Goal: Contribute content

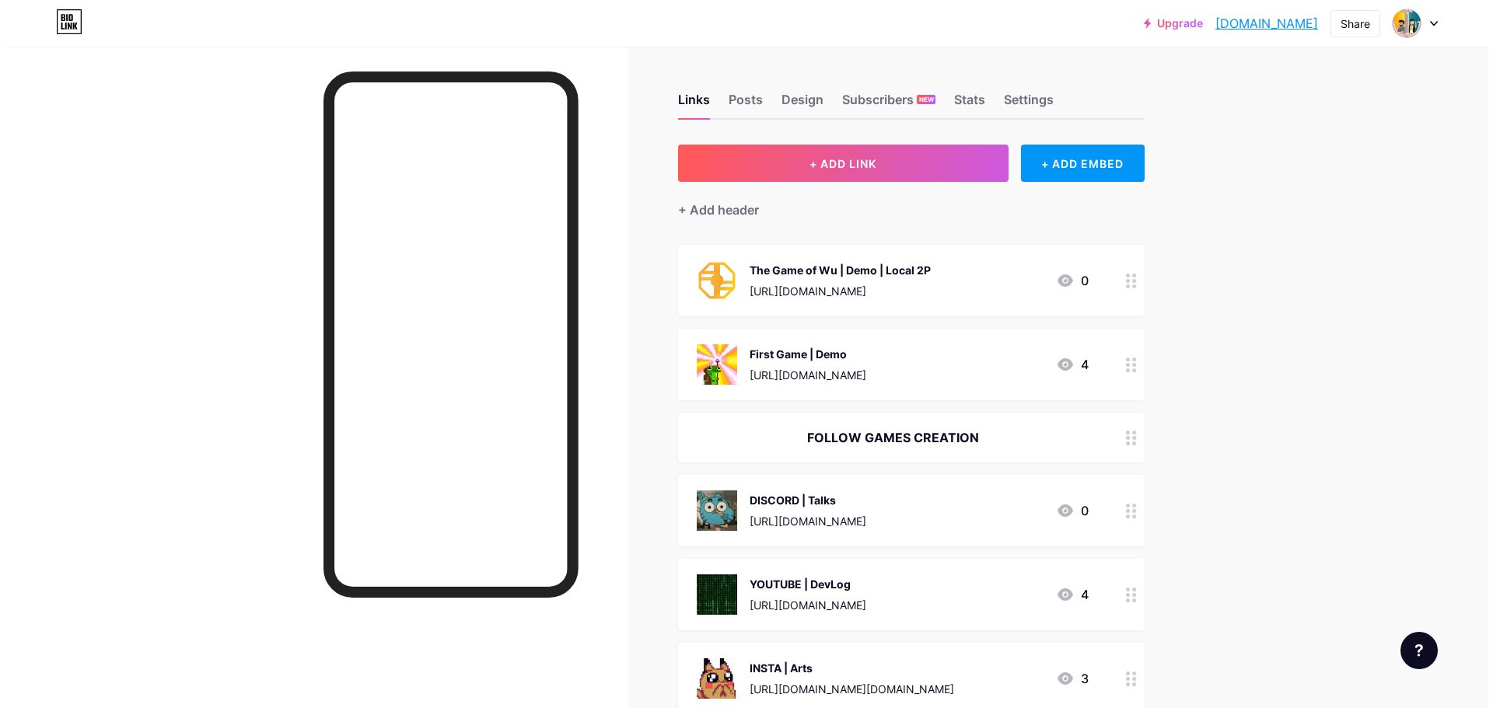
scroll to position [78, 0]
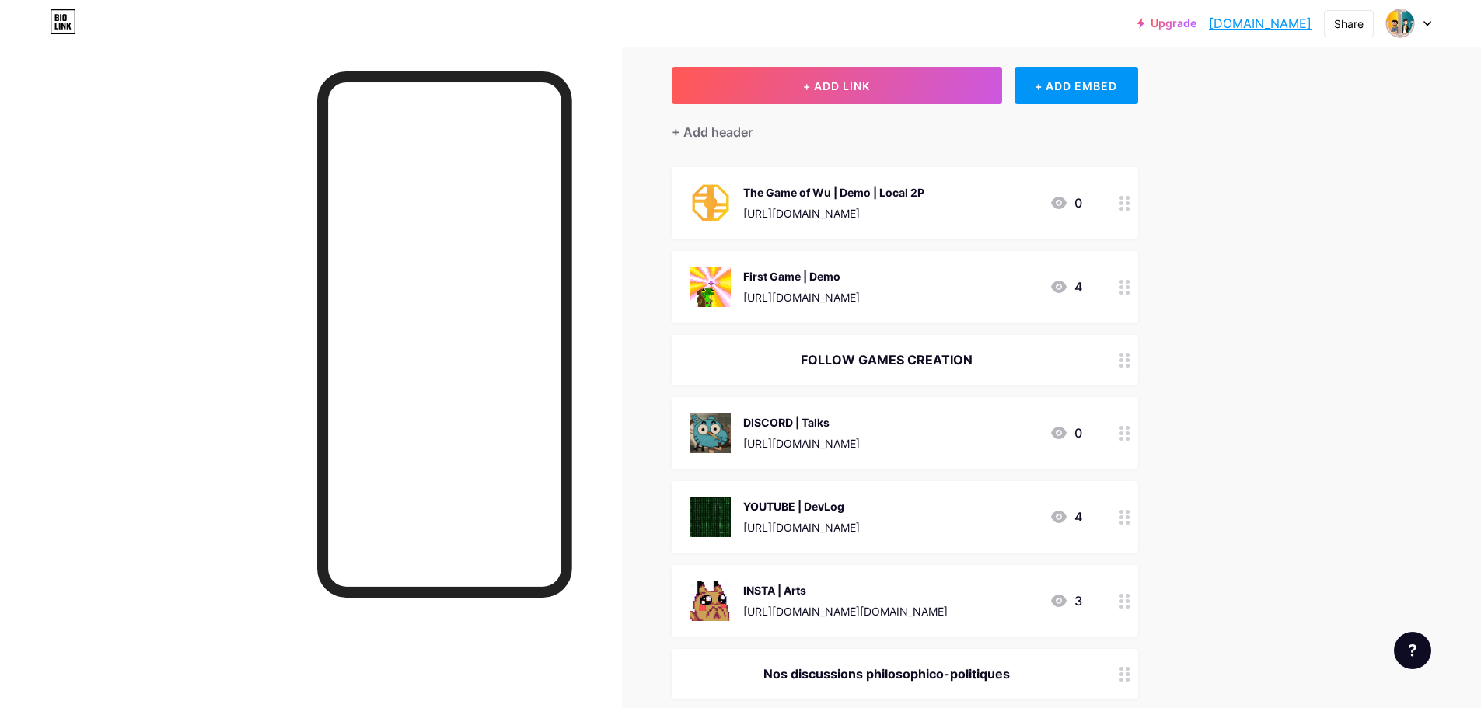
click at [860, 279] on div "First Game | Demo" at bounding box center [801, 276] width 117 height 16
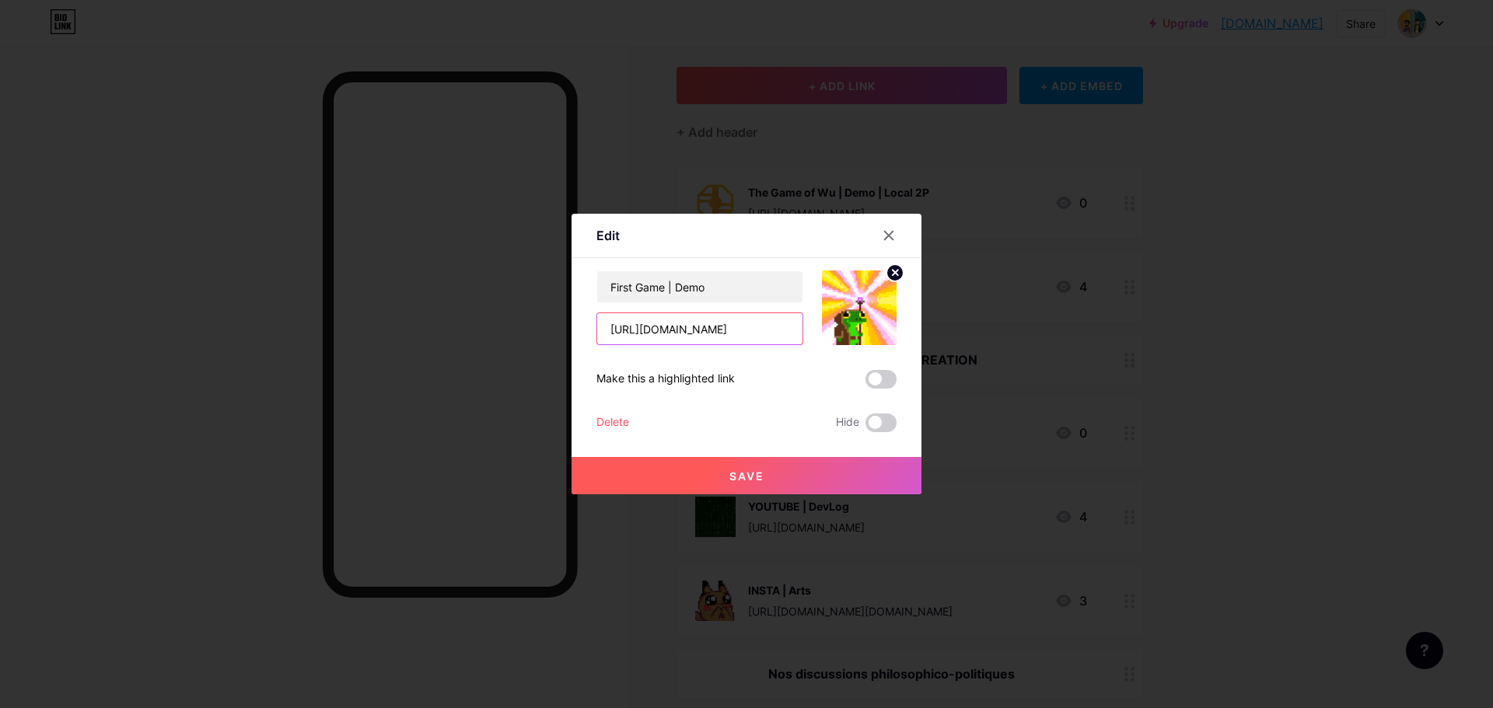
click at [749, 331] on input "[URL][DOMAIN_NAME]" at bounding box center [699, 328] width 205 height 31
paste input "[DOMAIN_NAME][URL]"
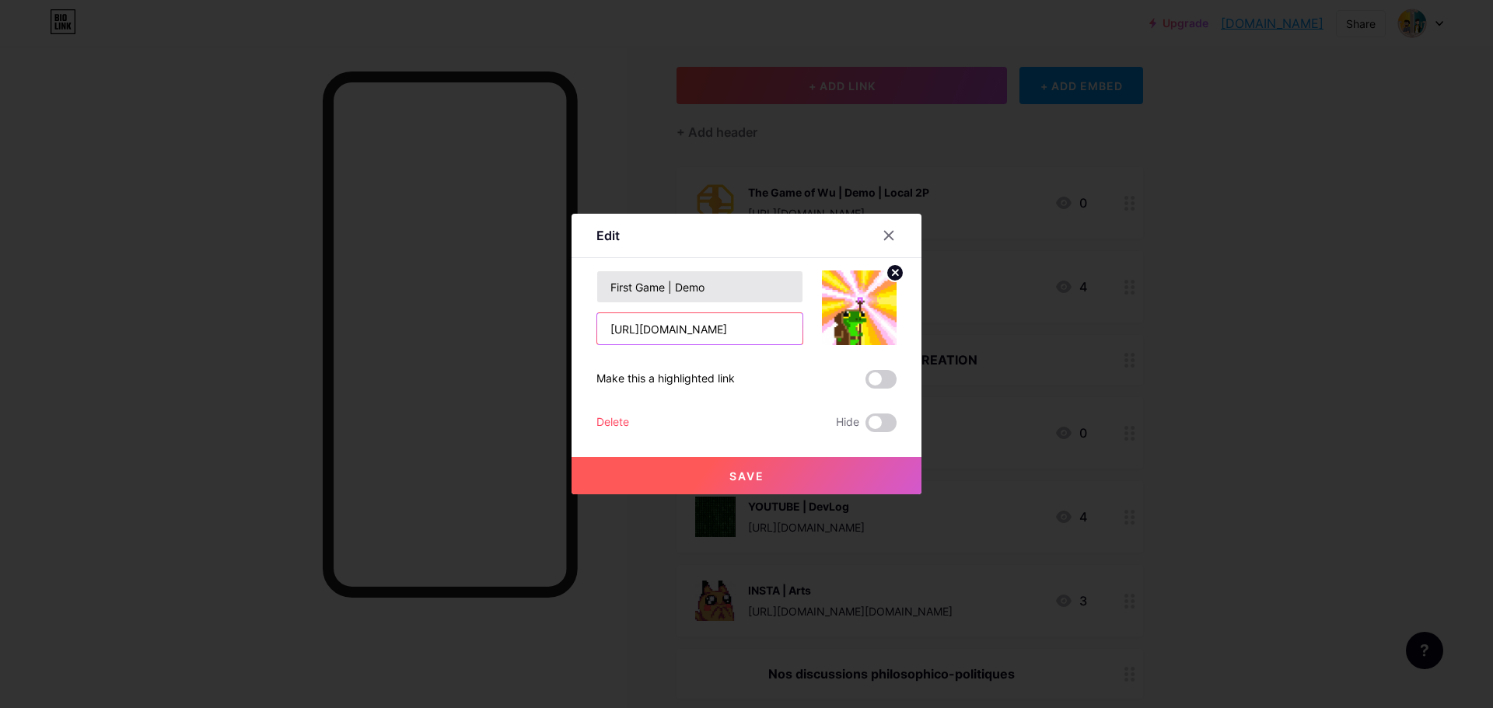
type input "[URL][DOMAIN_NAME]"
click at [731, 293] on input "First Game | Demo" at bounding box center [699, 286] width 205 height 31
drag, startPoint x: 674, startPoint y: 289, endPoint x: 707, endPoint y: 284, distance: 33.1
click at [707, 284] on input "First Game | Demo" at bounding box center [699, 286] width 205 height 31
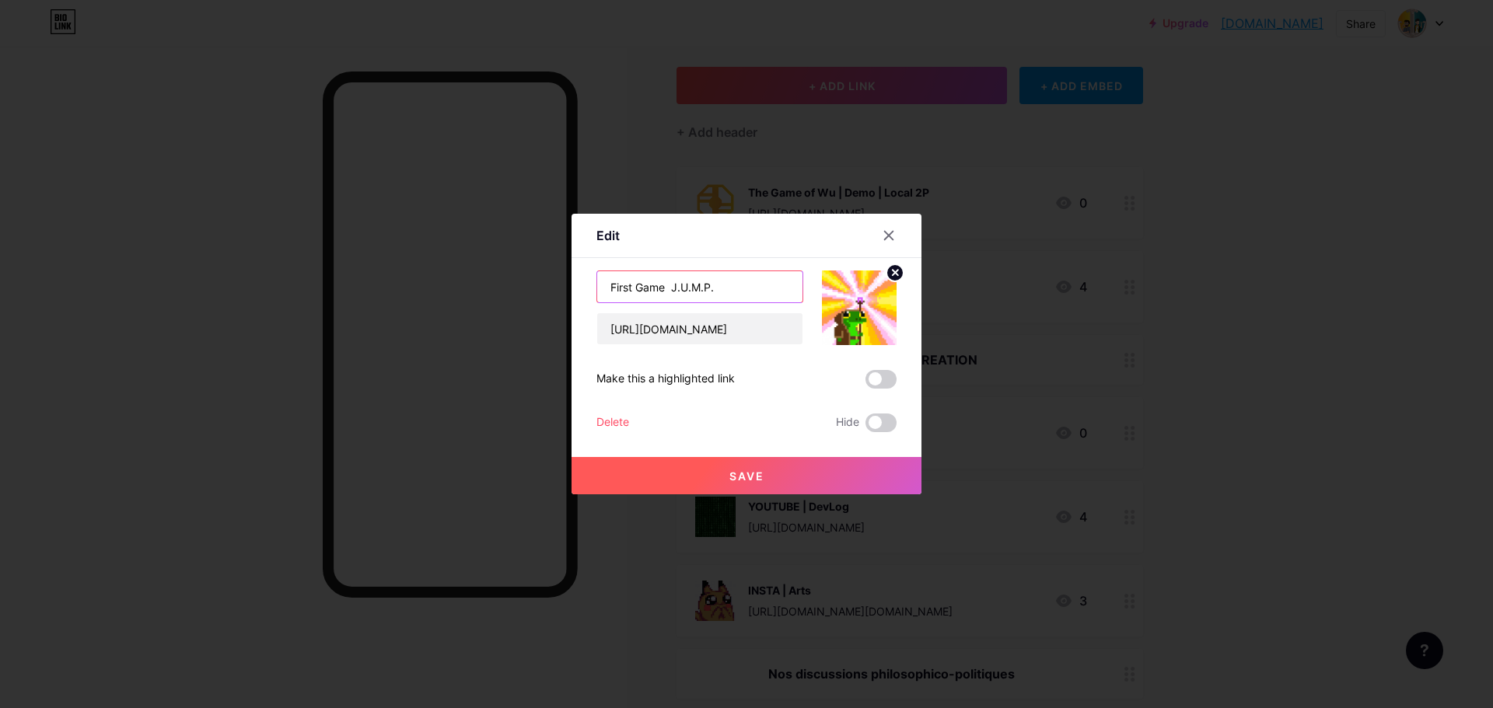
paste input "|"
click at [705, 283] on input "J.U.M.P. | PlayStore" at bounding box center [699, 286] width 205 height 31
type input "J.U.M.P. | PlayStore | Get free with promo code : PIXOPHILO"
click at [874, 381] on span at bounding box center [880, 379] width 31 height 19
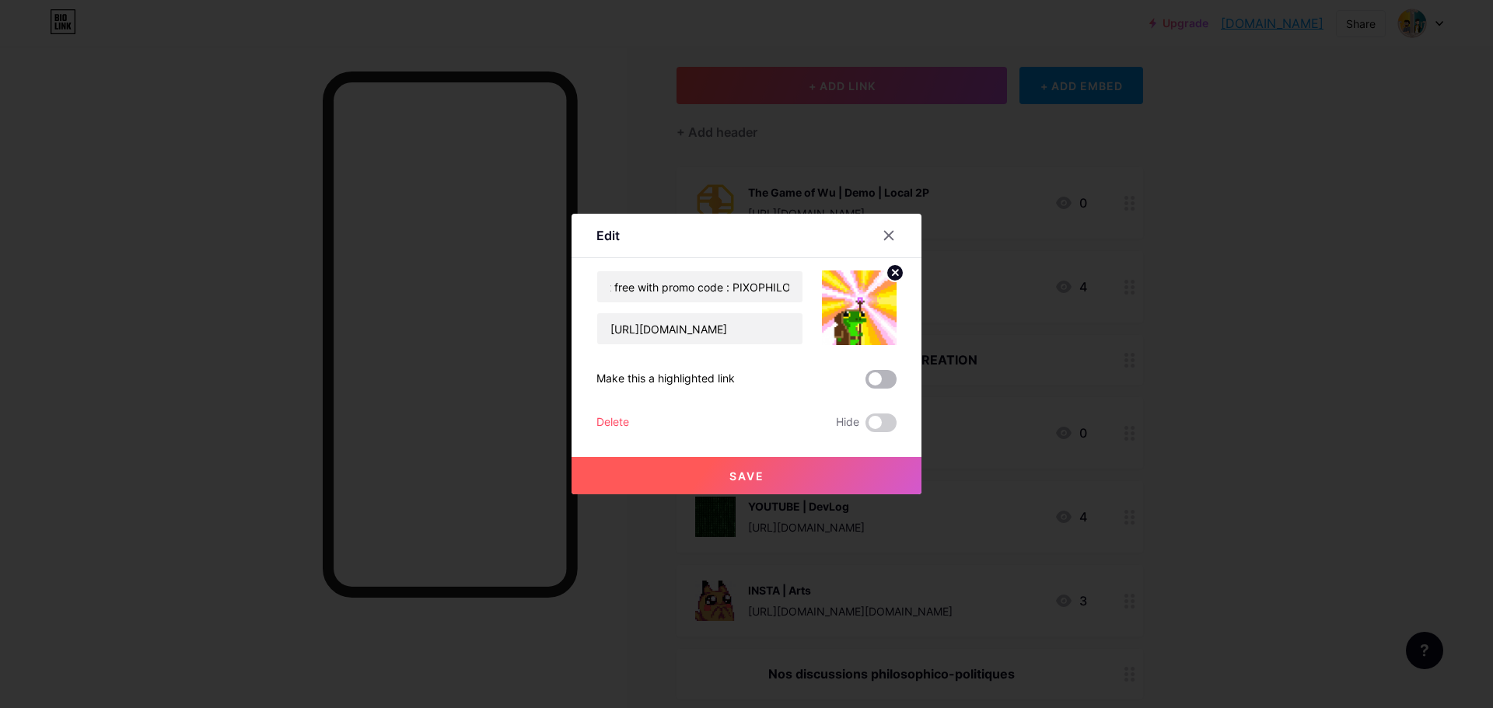
click at [865, 383] on input "checkbox" at bounding box center [865, 383] width 0 height 0
click at [767, 474] on button "Save" at bounding box center [746, 475] width 350 height 37
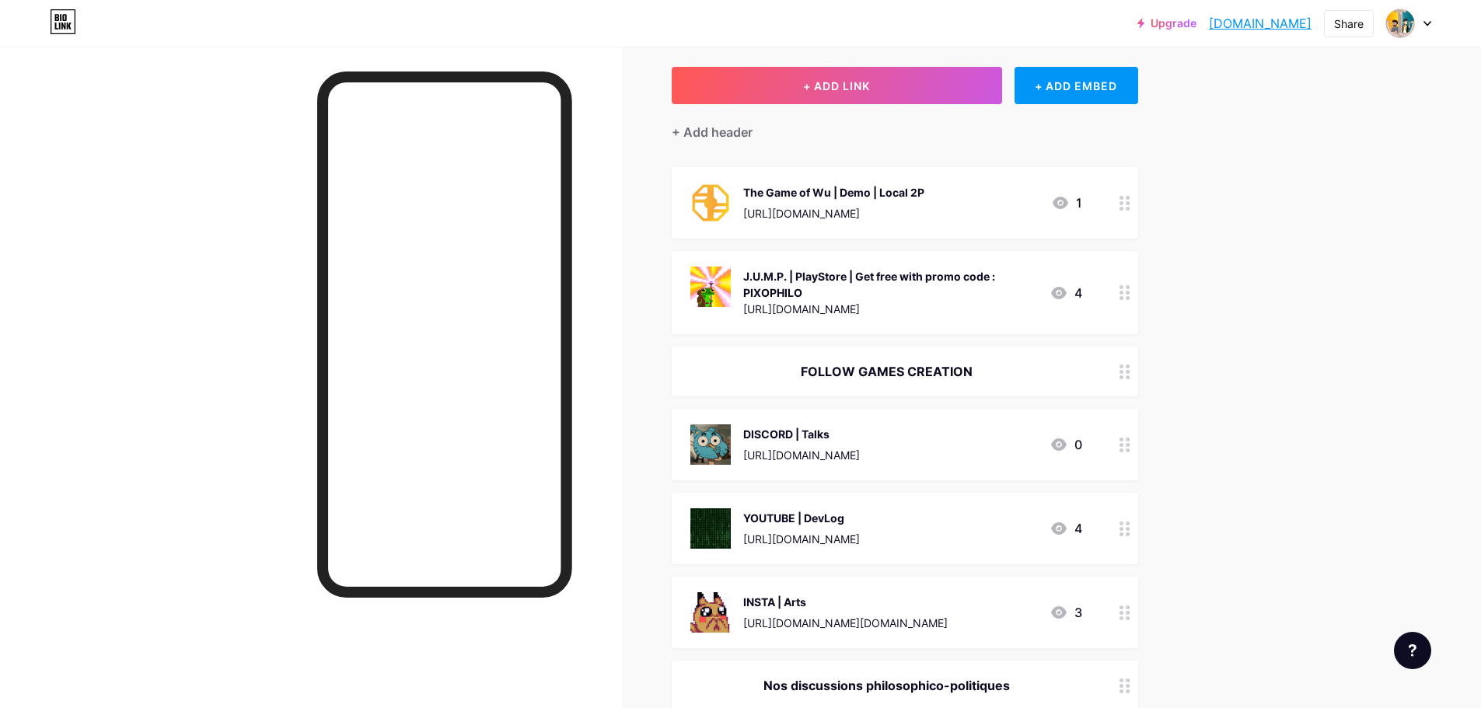
click at [979, 274] on div "J.U.M.P. | PlayStore | Get free with promo code : PIXOPHILO" at bounding box center [890, 284] width 294 height 33
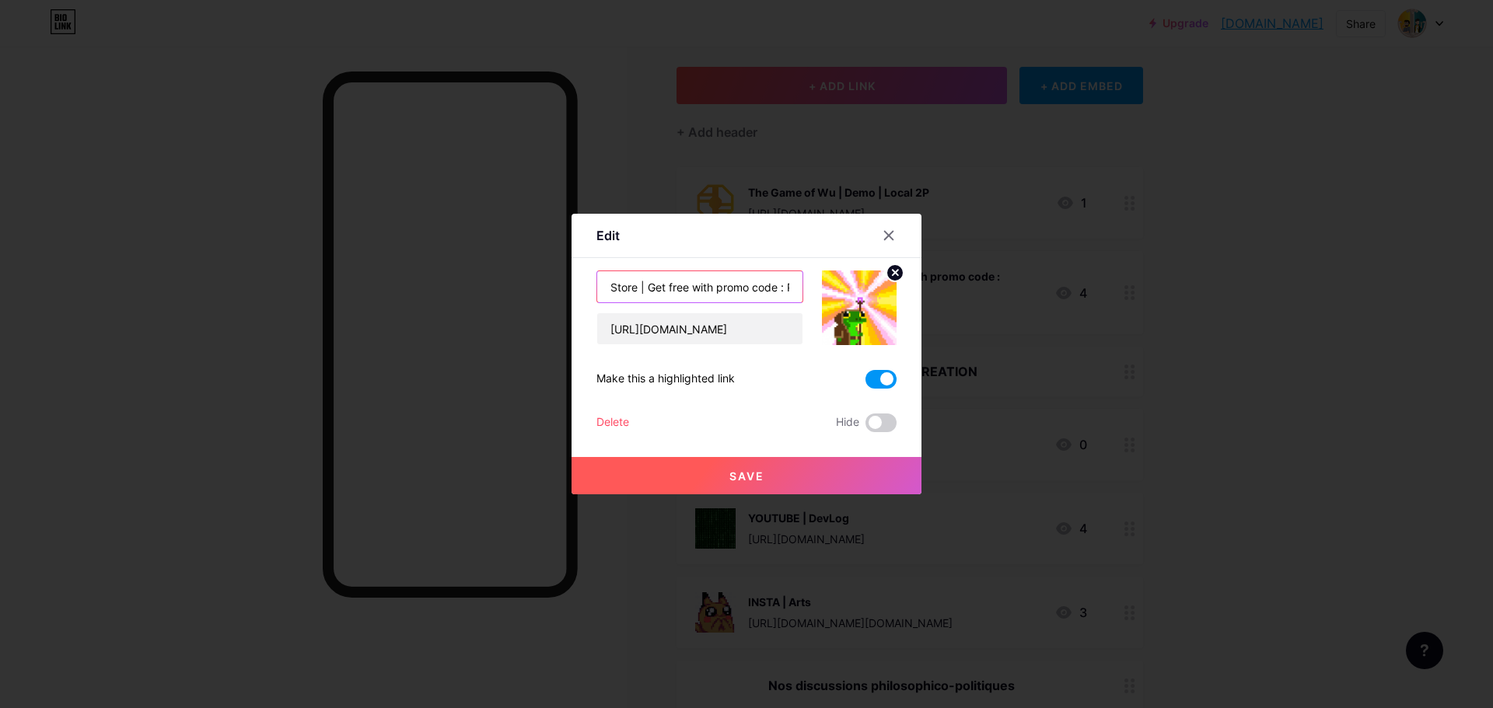
scroll to position [0, 129]
drag, startPoint x: 718, startPoint y: 288, endPoint x: 788, endPoint y: 288, distance: 70.8
click at [788, 288] on input "J.U.M.P. | PlayStore | Get free with promo code : PIXOPHILO" at bounding box center [699, 286] width 205 height 31
click at [716, 288] on input "J.U.M.P. | PlayStore | Get free with promo code : PIXOPHILO" at bounding box center [699, 286] width 205 height 31
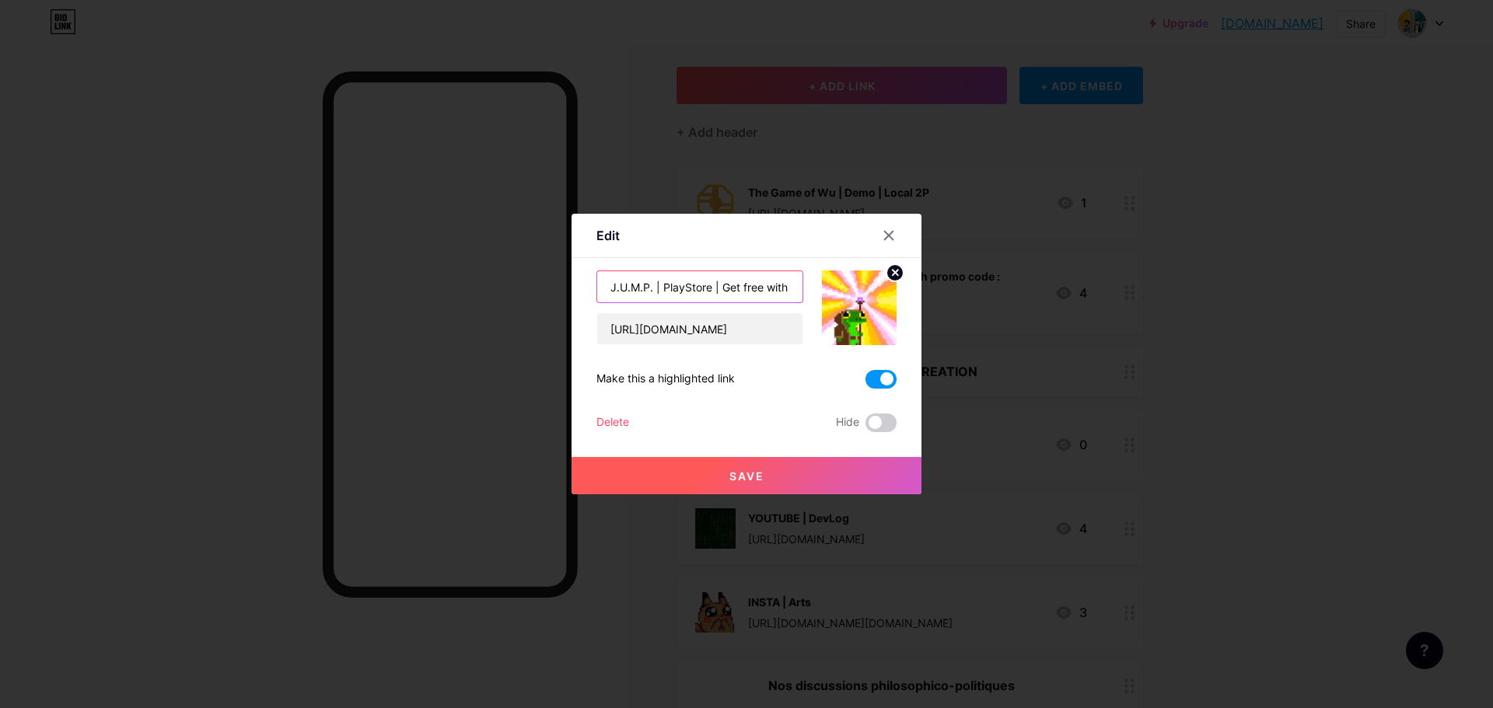
drag, startPoint x: 697, startPoint y: 289, endPoint x: 716, endPoint y: 288, distance: 18.7
click at [716, 288] on input "J.U.M.P. | PlayStore | Get free with promo code : PIXOPHILO" at bounding box center [699, 286] width 205 height 31
type input "J.U.M.P. | PlayStore | Code for get free : PIXOPHILO"
click at [729, 477] on span "Save" at bounding box center [746, 476] width 35 height 13
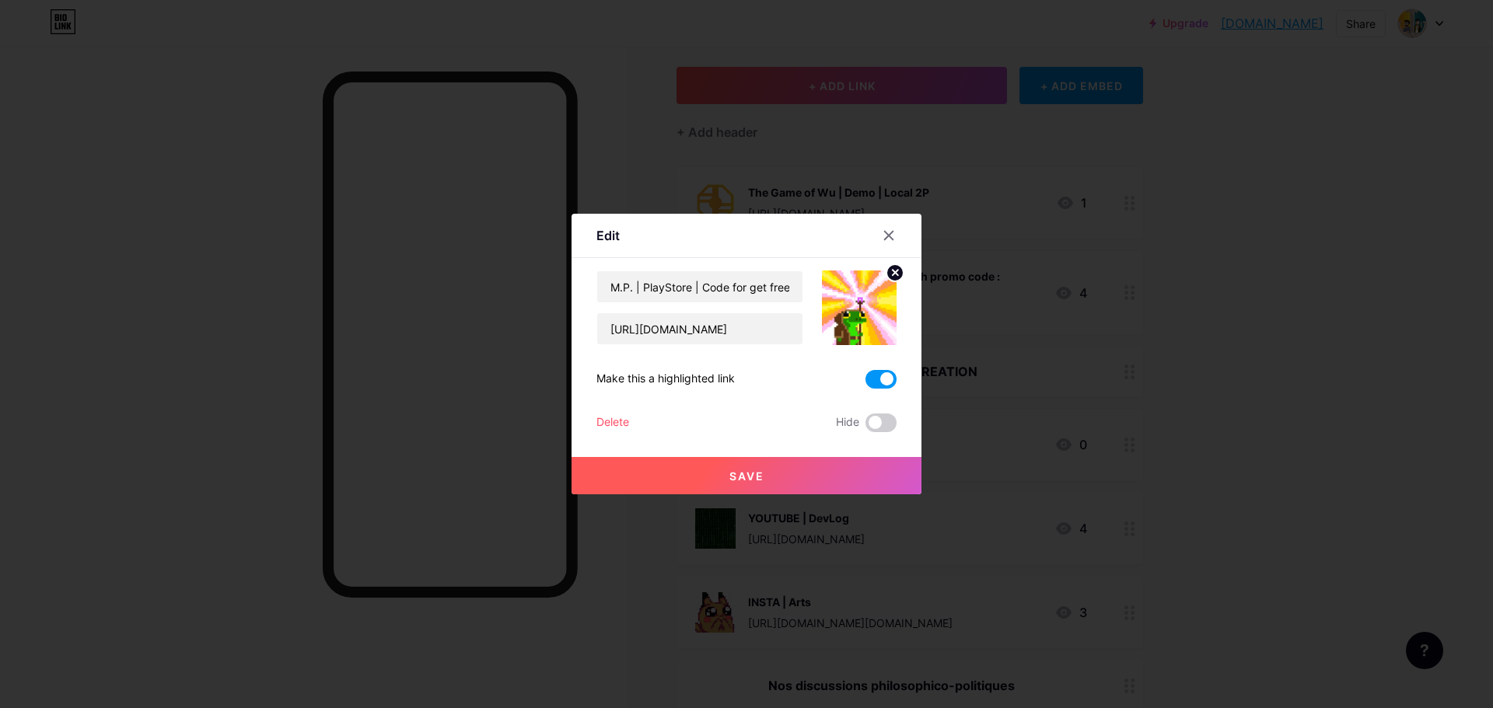
scroll to position [0, 0]
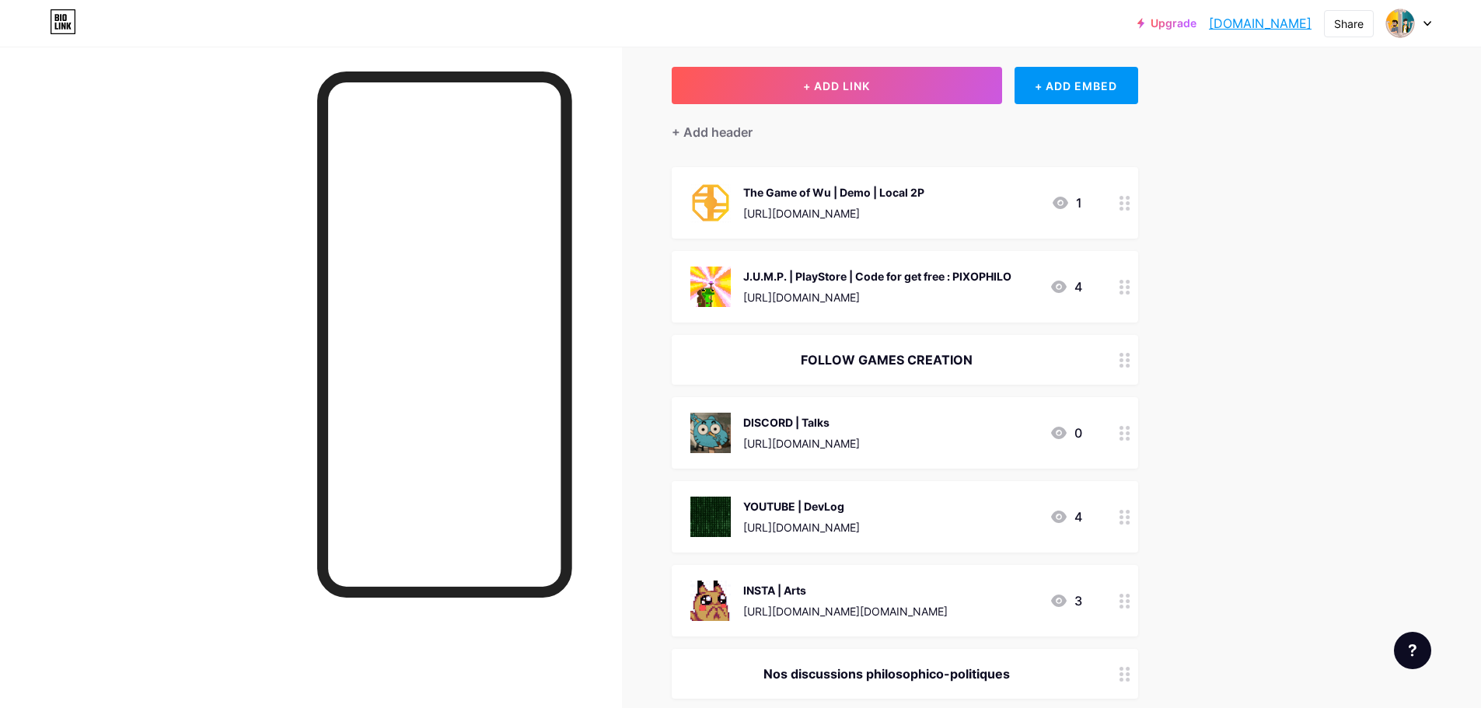
click at [969, 295] on div "[URL][DOMAIN_NAME]" at bounding box center [877, 297] width 268 height 16
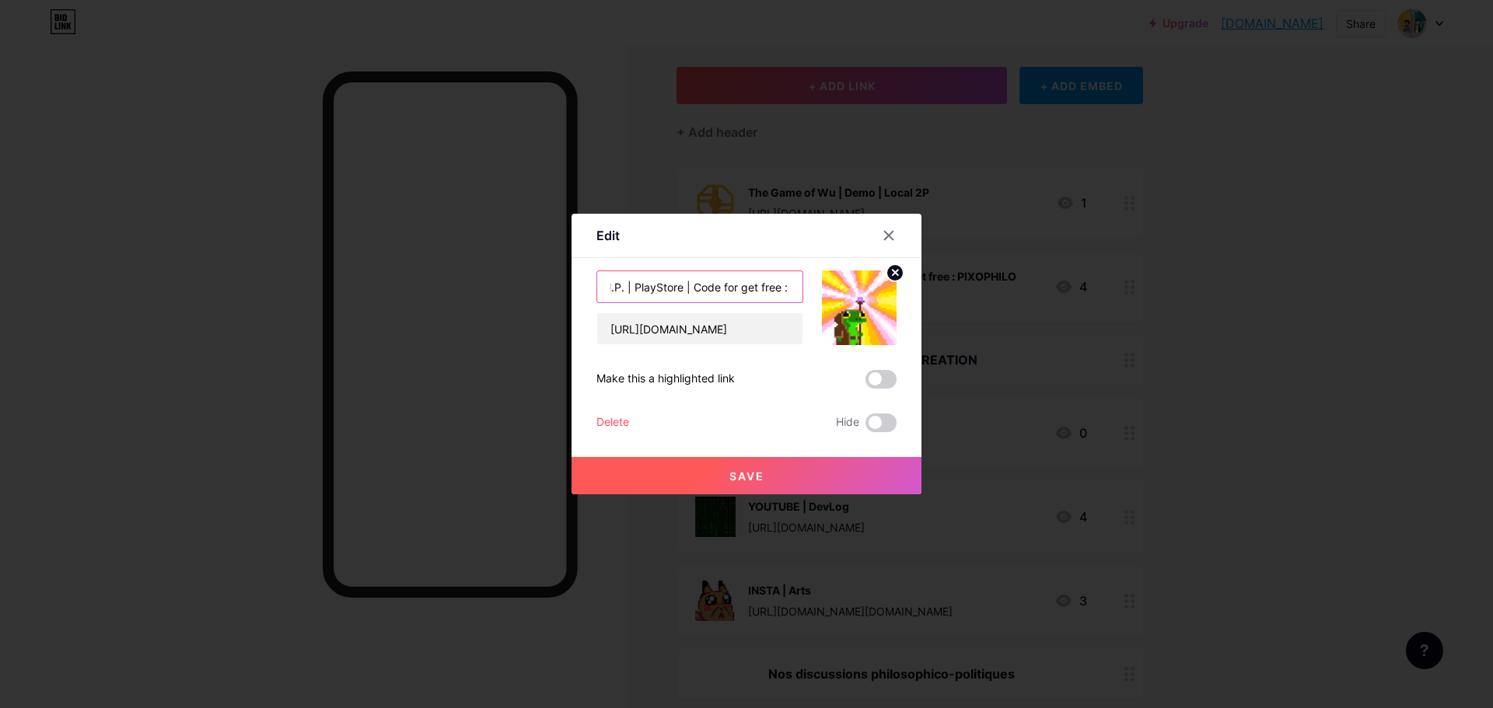
scroll to position [0, 86]
click at [718, 285] on input "J.U.M.P. | PlayStore | Code for get free : PIXOPHILO" at bounding box center [699, 286] width 205 height 31
click at [711, 285] on input "J.U.M.P. | PlayStore | Free code : PIXOPHILO" at bounding box center [699, 286] width 205 height 31
type input "J.U.M.P. | PlayStore ..... Free code : PIXOPHILO"
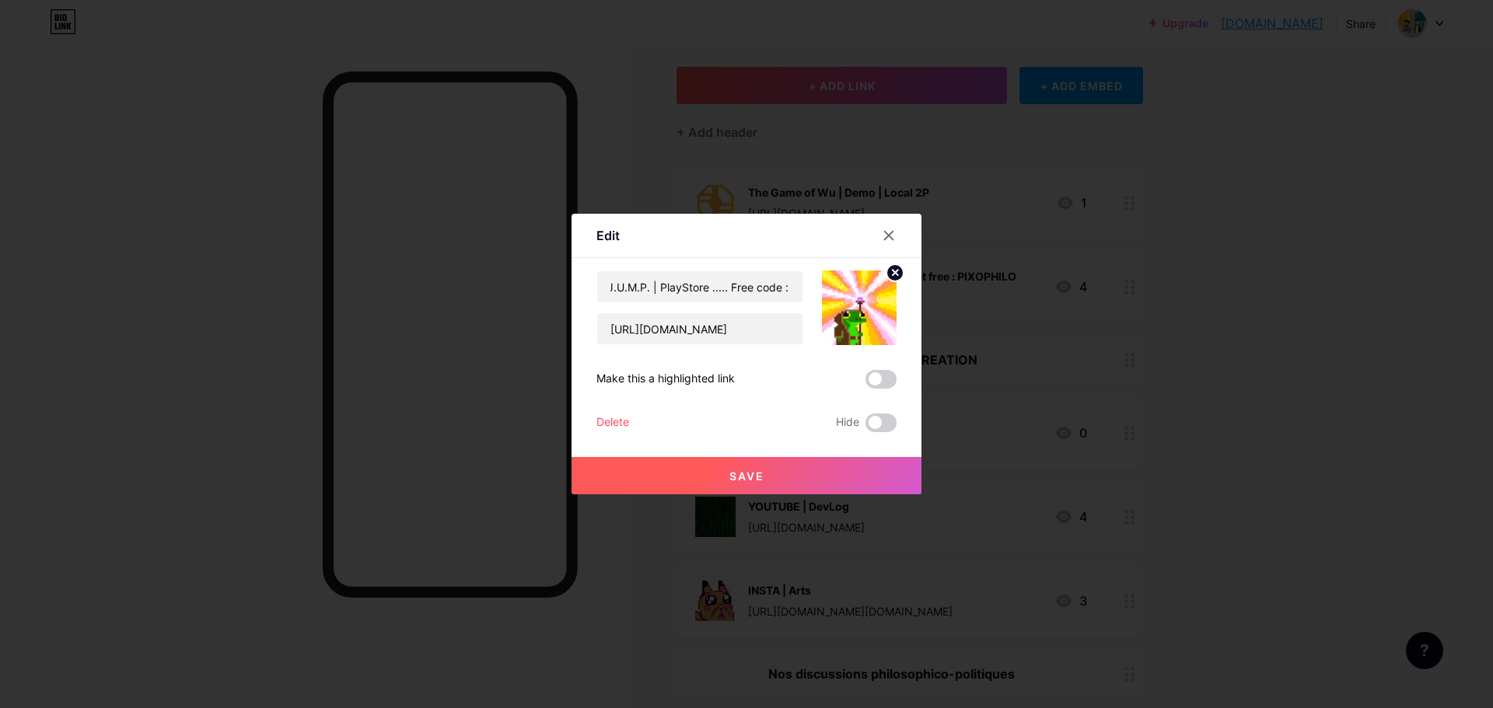
click at [712, 463] on button "Save" at bounding box center [746, 475] width 350 height 37
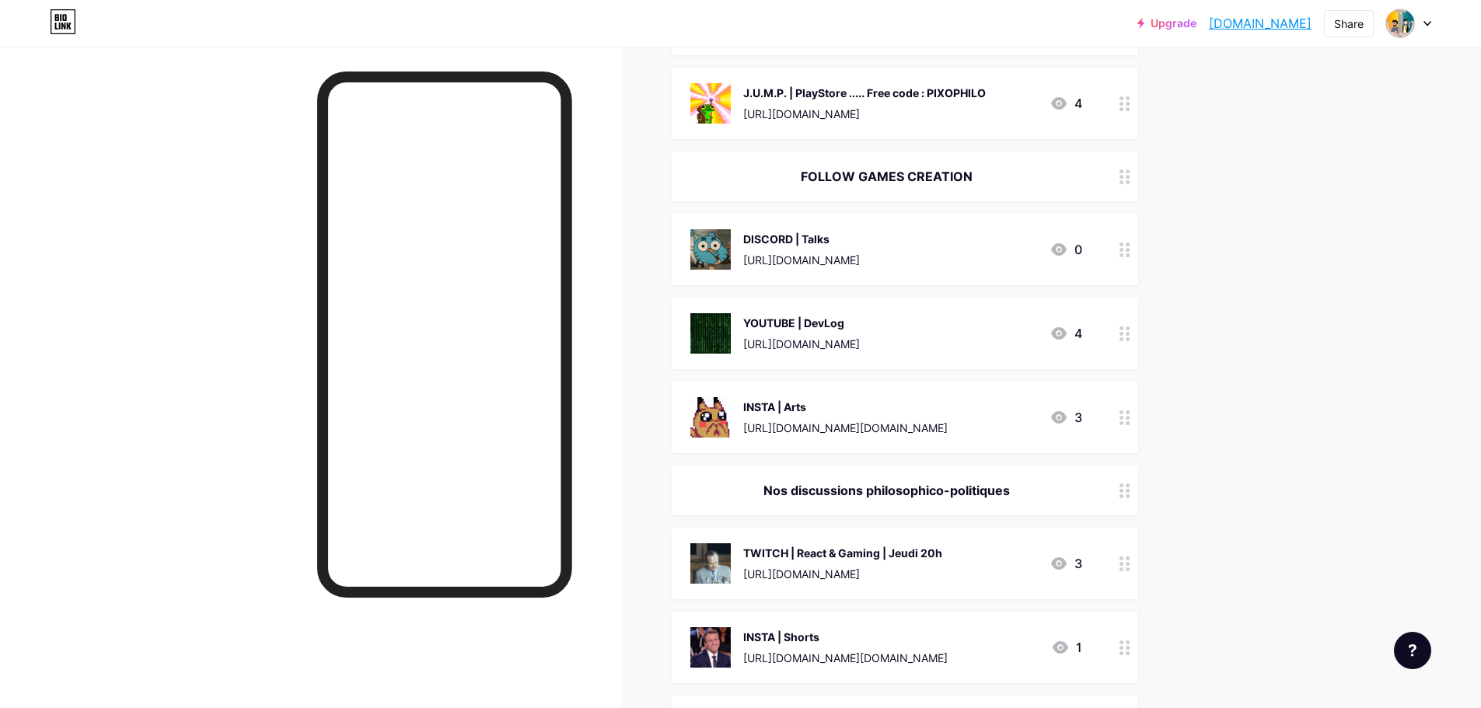
scroll to position [233, 0]
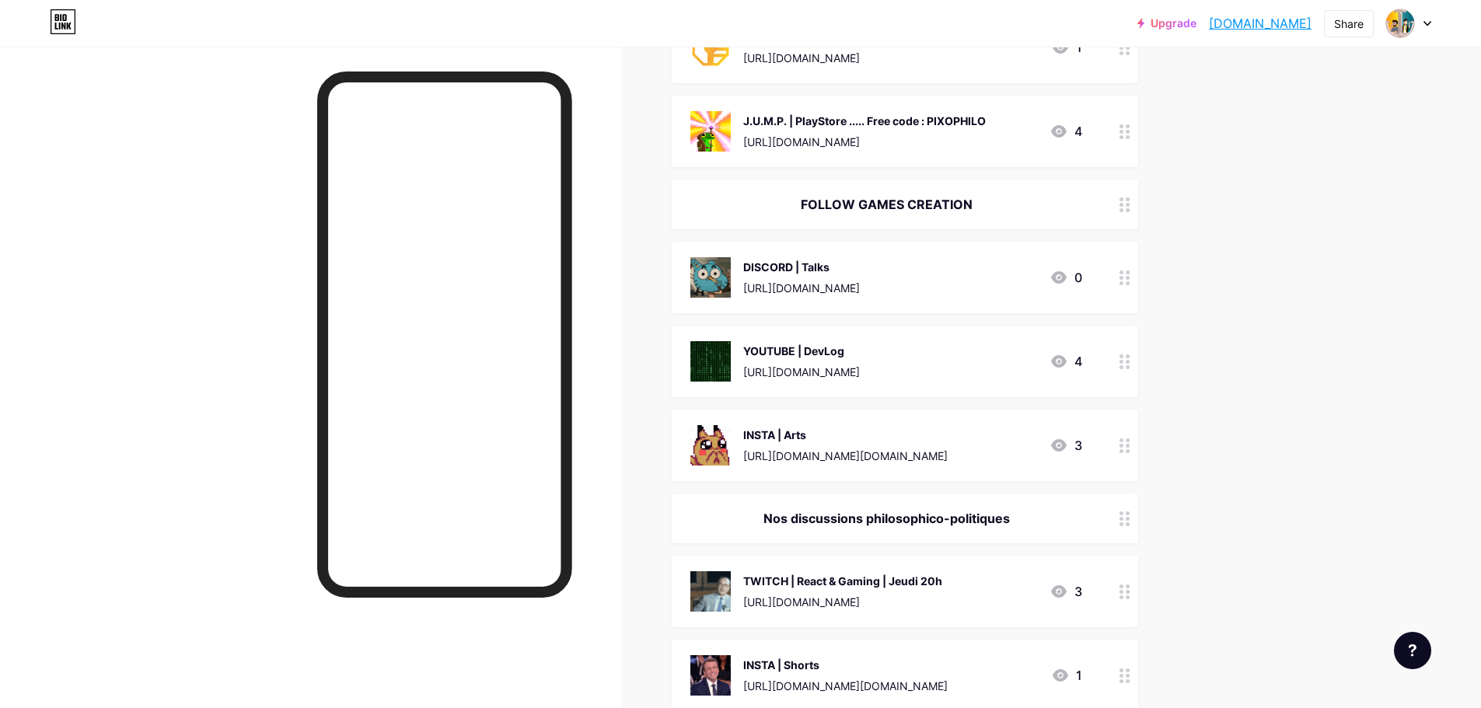
click at [822, 142] on div "[URL][DOMAIN_NAME]" at bounding box center [864, 142] width 243 height 16
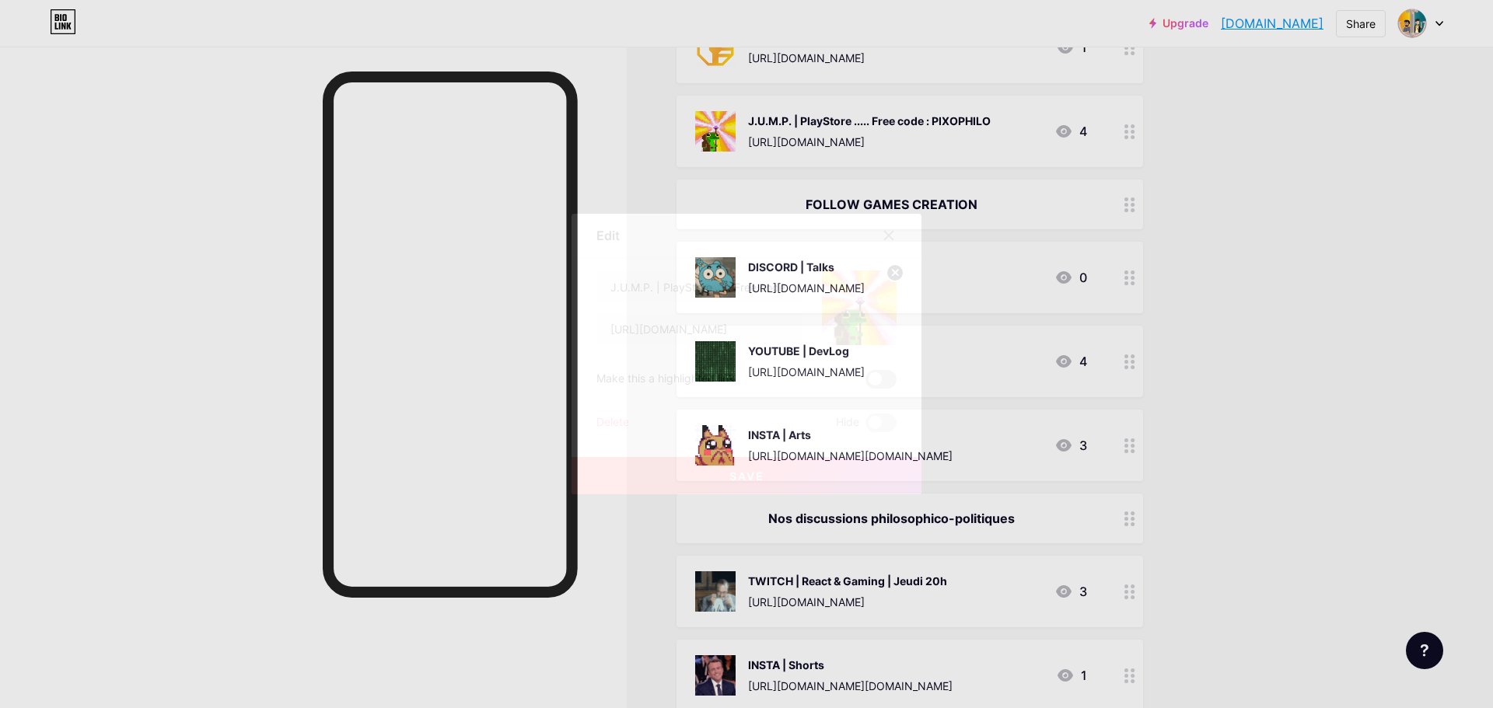
click at [874, 383] on span at bounding box center [880, 379] width 31 height 19
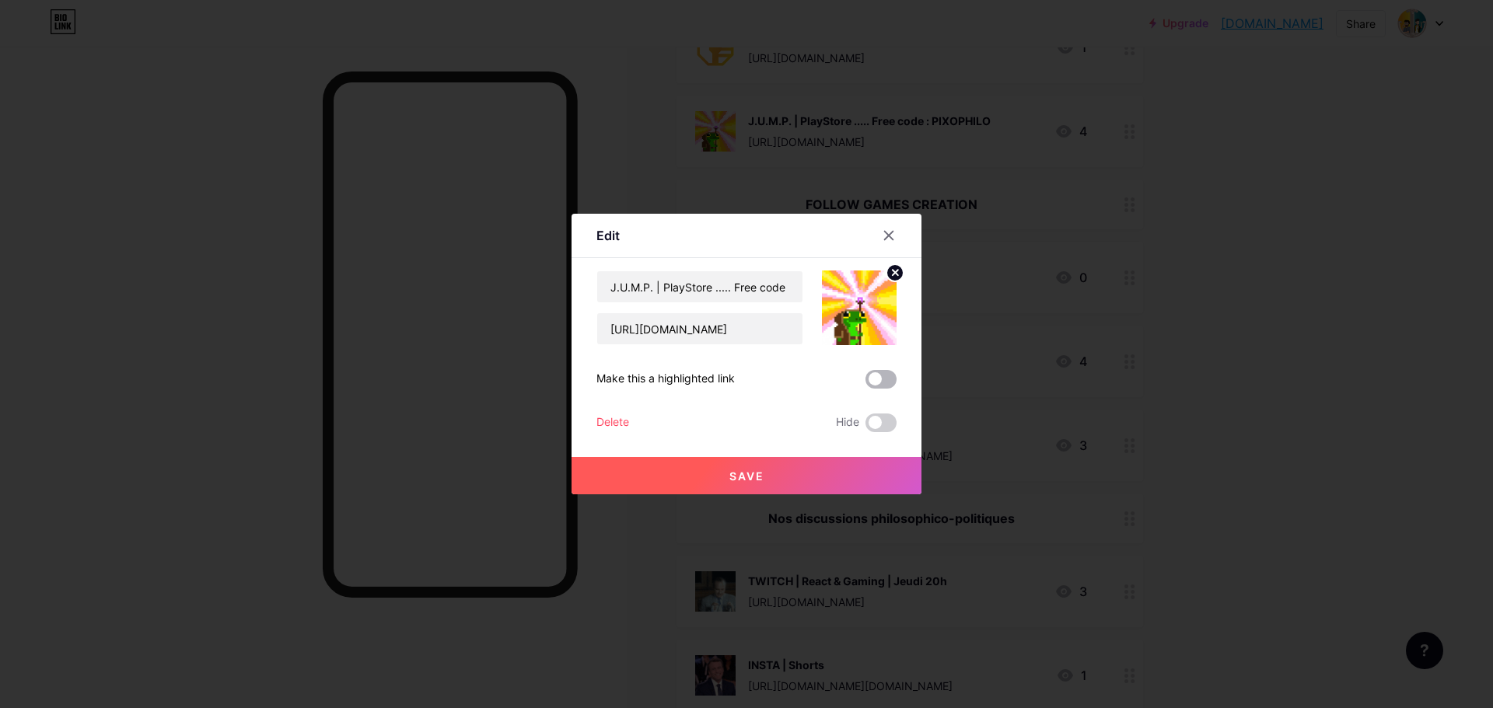
click at [865, 383] on input "checkbox" at bounding box center [865, 383] width 0 height 0
click at [802, 480] on button "Save" at bounding box center [746, 475] width 350 height 37
